Goal: Task Accomplishment & Management: Use online tool/utility

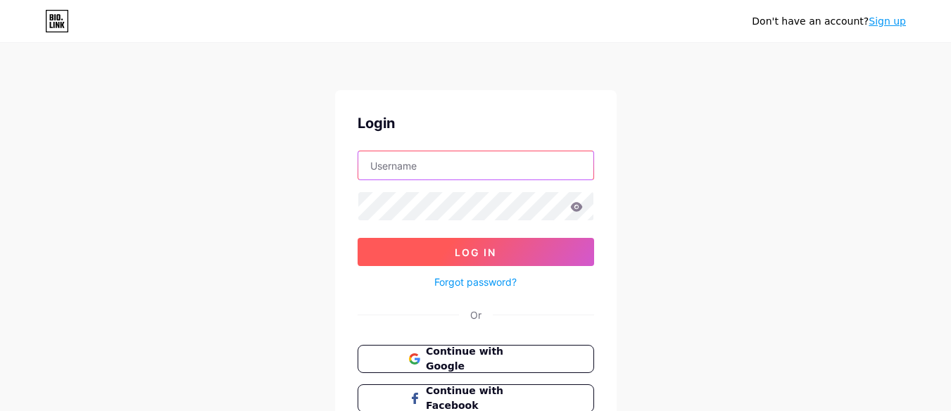
type input "[EMAIL_ADDRESS][DOMAIN_NAME]"
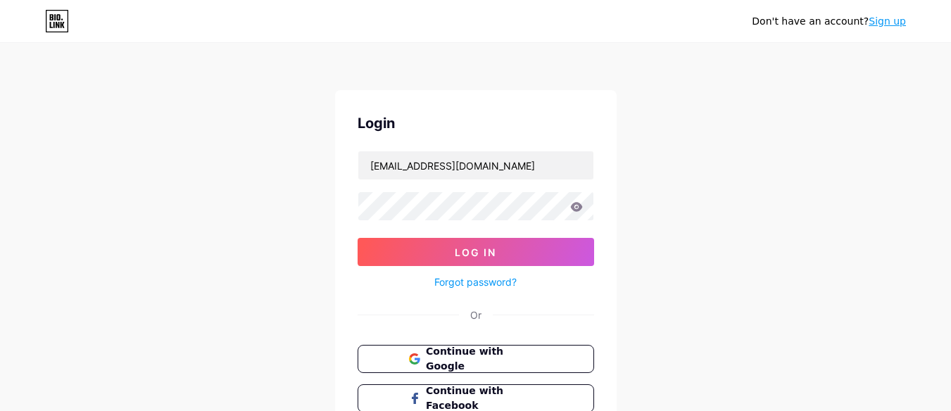
click at [440, 266] on form "[EMAIL_ADDRESS][DOMAIN_NAME] Log In Forgot password?" at bounding box center [476, 221] width 237 height 140
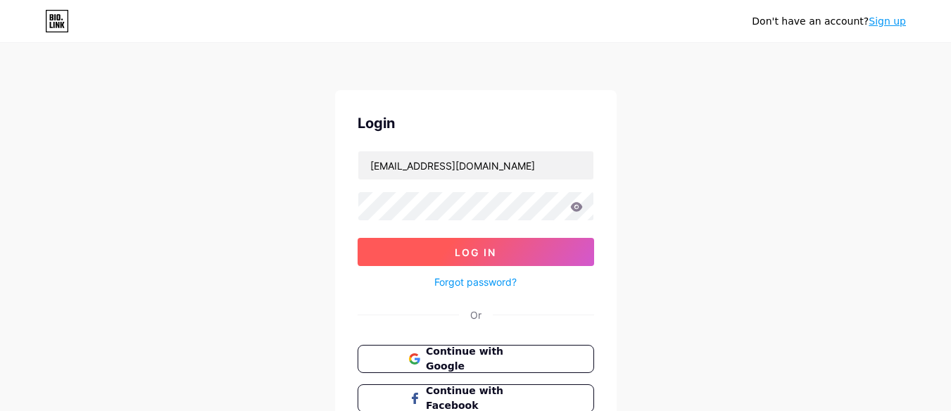
click at [456, 260] on button "Log In" at bounding box center [476, 252] width 237 height 28
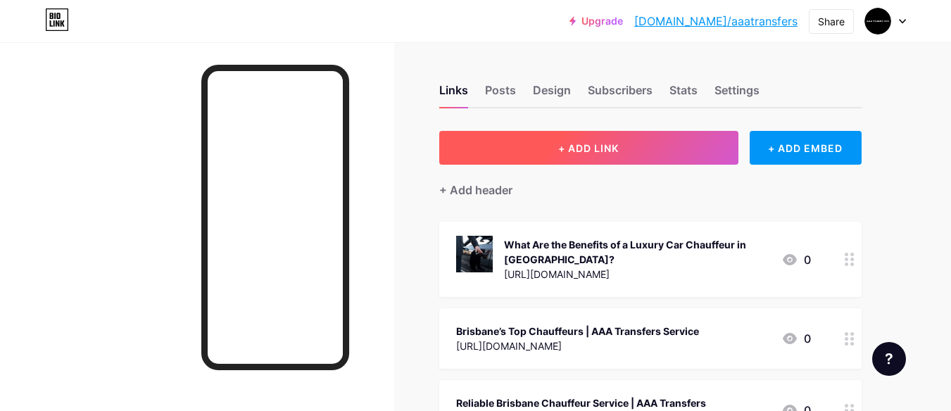
click at [555, 144] on button "+ ADD LINK" at bounding box center [588, 148] width 299 height 34
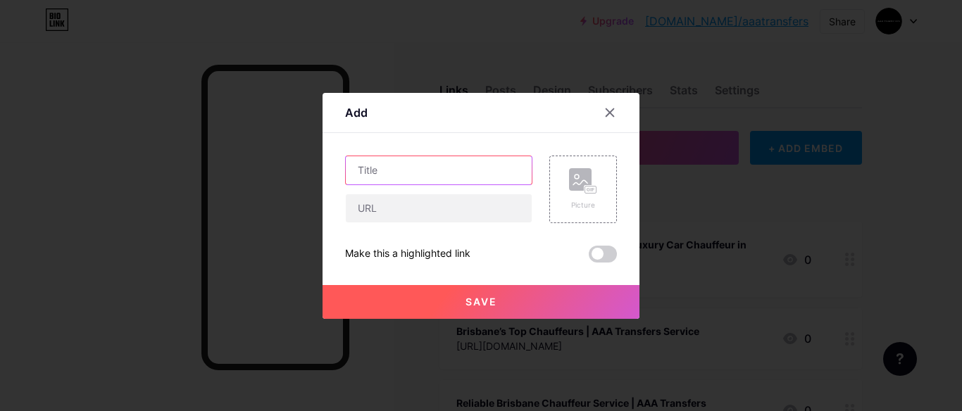
click at [400, 180] on input "text" at bounding box center [439, 170] width 186 height 28
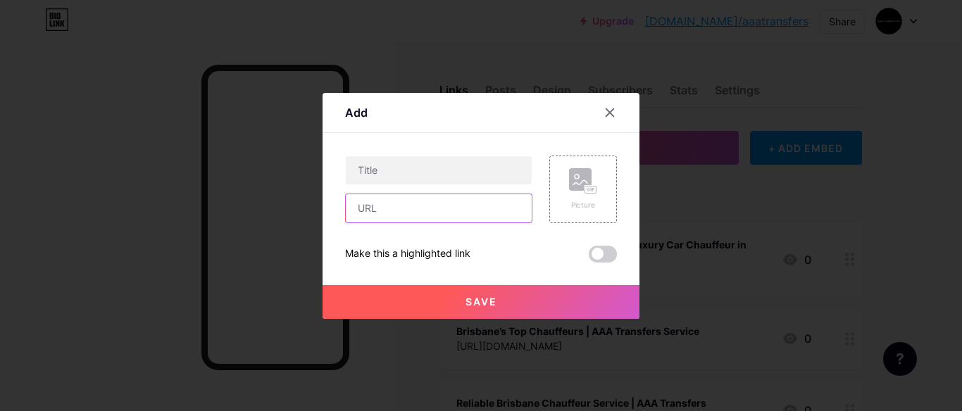
click at [389, 207] on input "text" at bounding box center [439, 208] width 186 height 28
paste input "[URL][DOMAIN_NAME]"
type input "[URL][DOMAIN_NAME]"
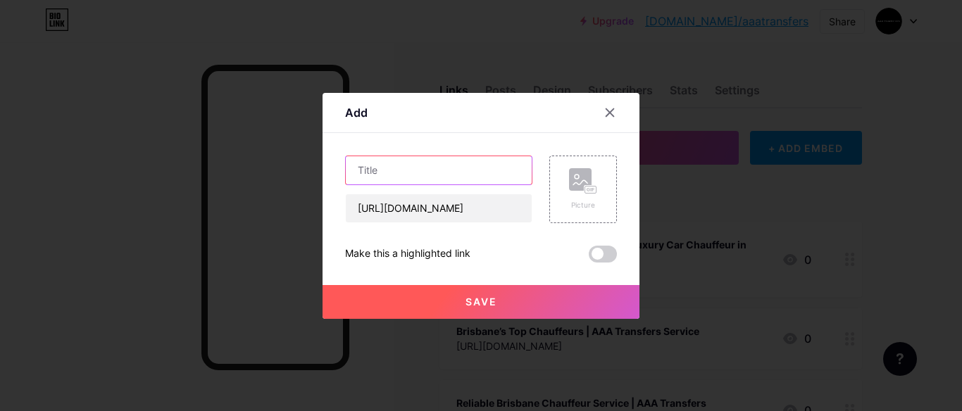
click at [391, 167] on input "text" at bounding box center [439, 170] width 186 height 28
paste input "Best Chauffeur in [GEOGRAPHIC_DATA] – Premium Rides | AAA Transfers"
type input "Best Chauffeur in [GEOGRAPHIC_DATA] – Premium Rides | AAA Transfers"
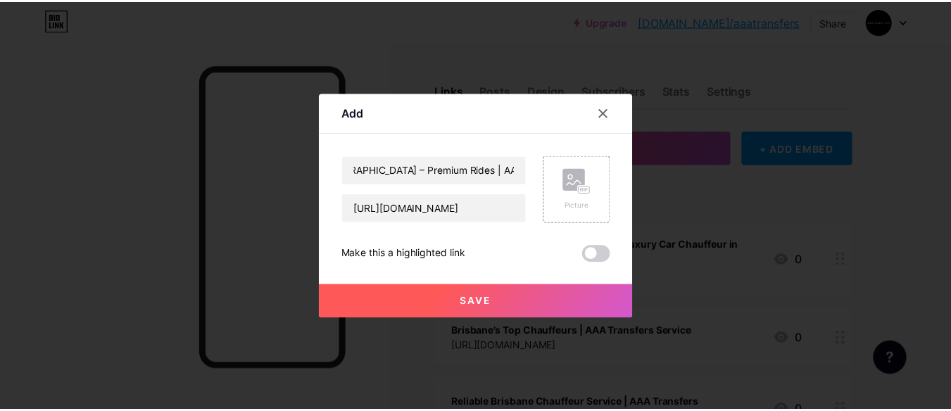
scroll to position [0, 0]
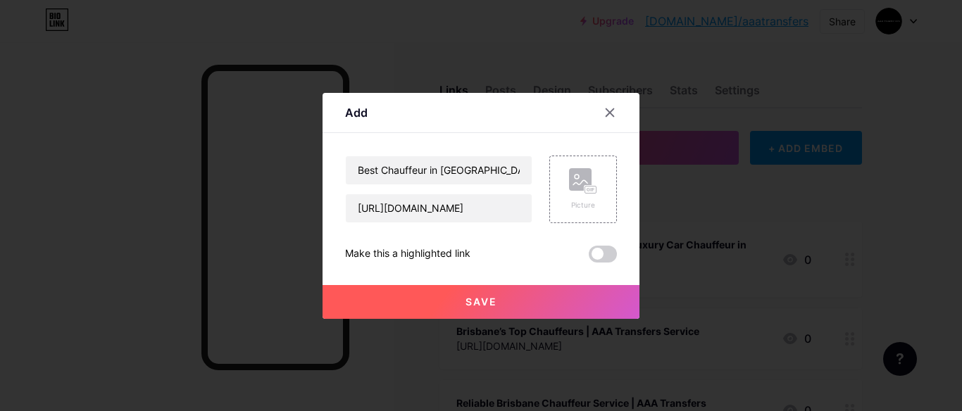
click at [477, 302] on span "Save" at bounding box center [481, 302] width 32 height 12
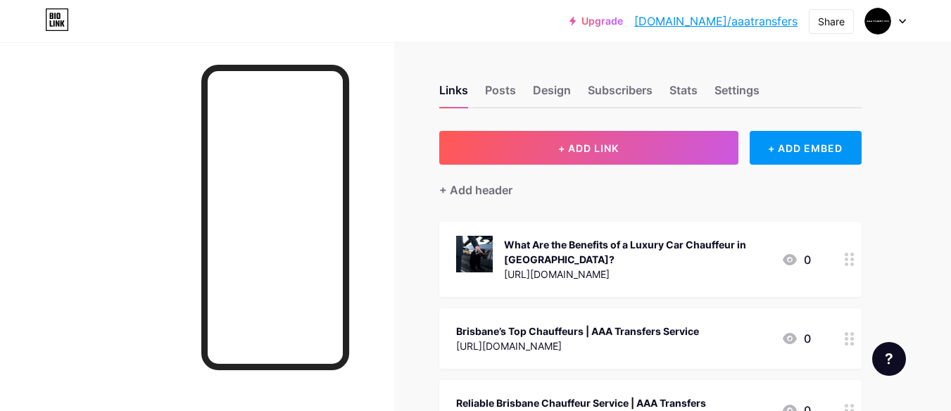
click at [772, 23] on link "[DOMAIN_NAME]/aaatransfers" at bounding box center [715, 21] width 163 height 17
